Goal: Task Accomplishment & Management: Manage account settings

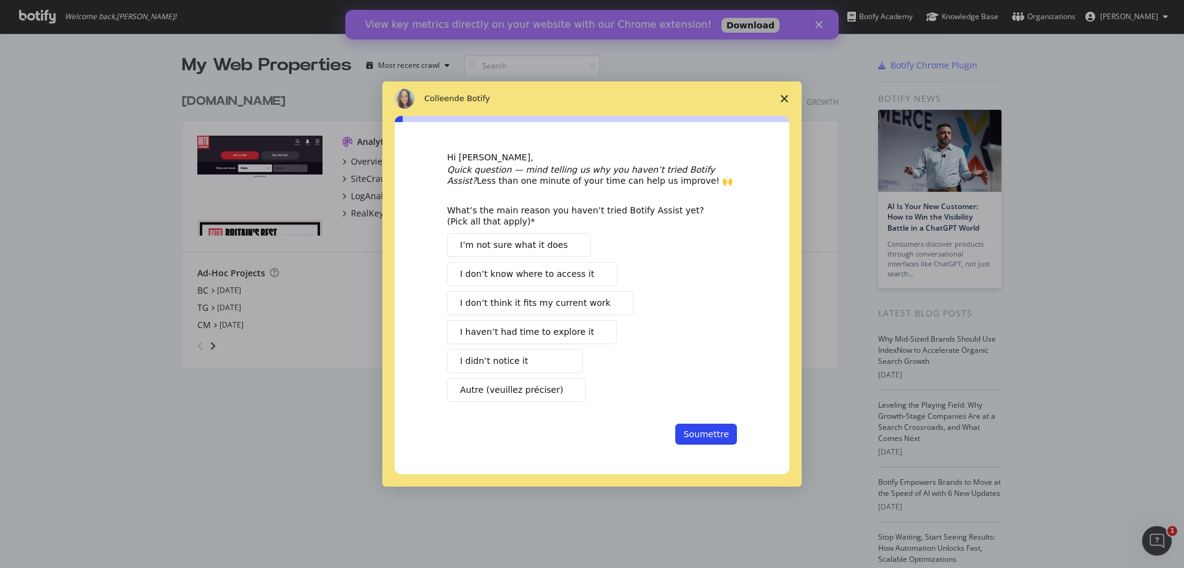
click at [292, 104] on div "Intercom Messenger" at bounding box center [592, 284] width 1184 height 568
click at [295, 97] on div "Intercom Messenger" at bounding box center [592, 284] width 1184 height 568
click at [777, 99] on span "Fermer l'enquête" at bounding box center [784, 98] width 35 height 35
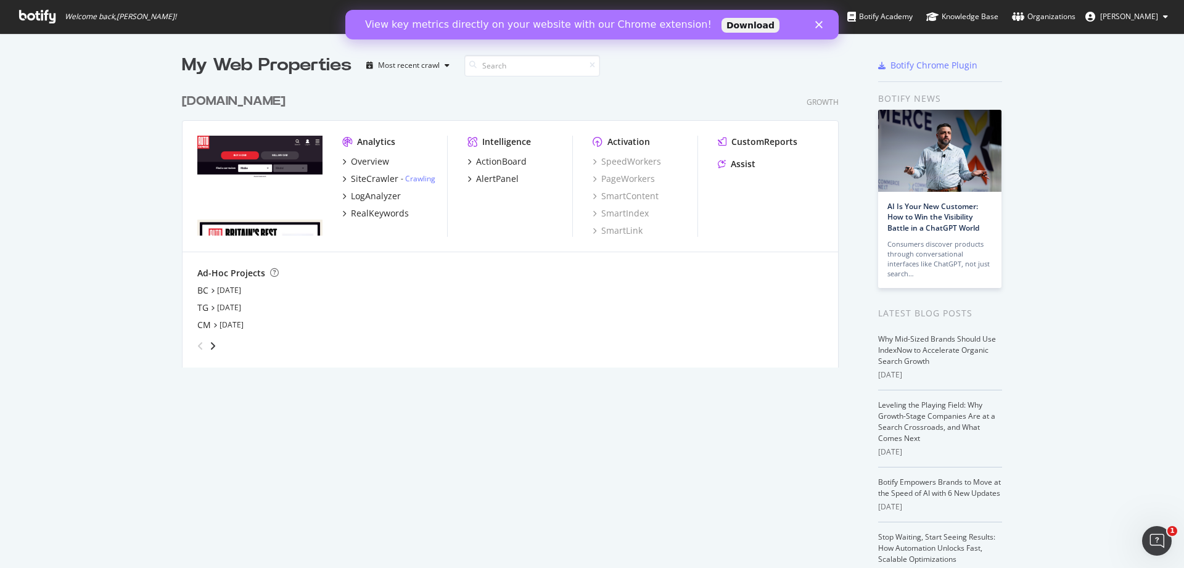
click at [286, 102] on div "[DOMAIN_NAME]" at bounding box center [234, 102] width 104 height 18
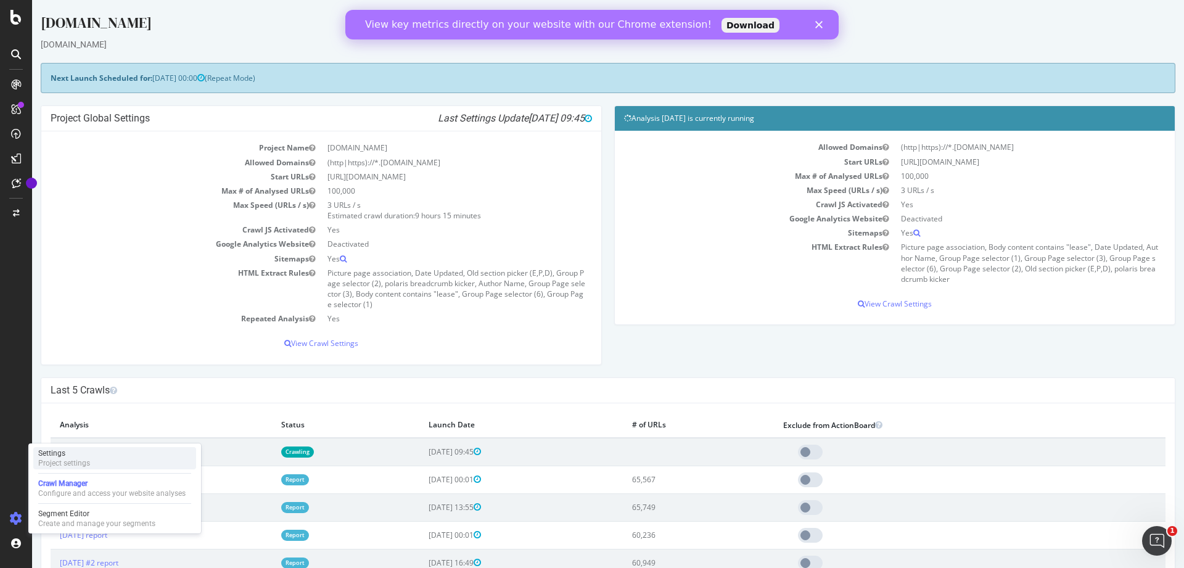
click at [104, 464] on div "Settings Project settings" at bounding box center [114, 458] width 163 height 22
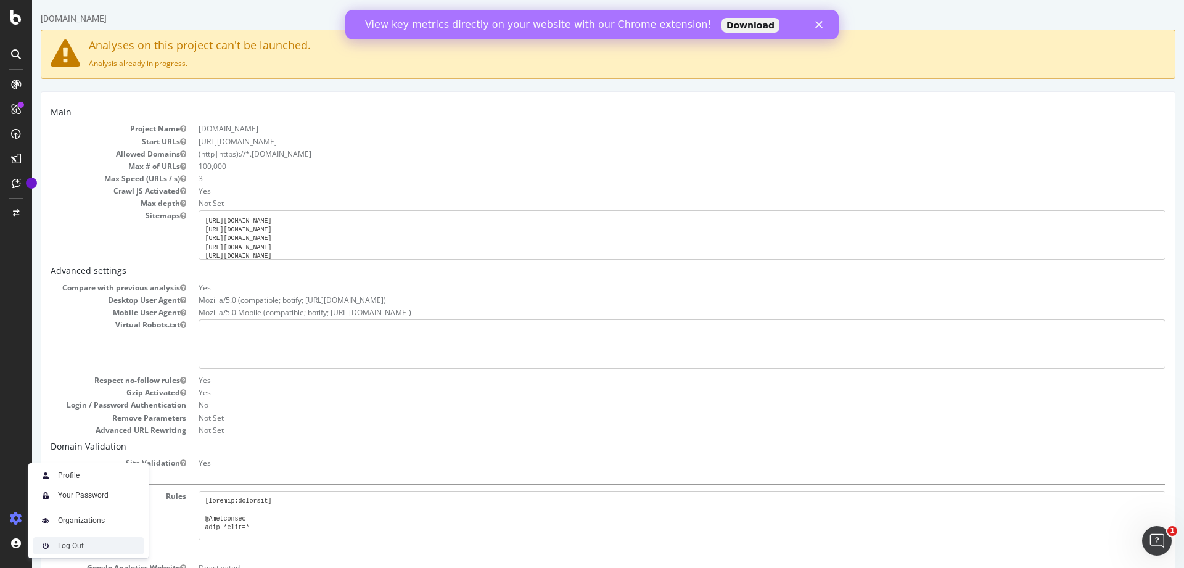
click at [45, 549] on img at bounding box center [45, 546] width 15 height 15
